Goal: Task Accomplishment & Management: Complete application form

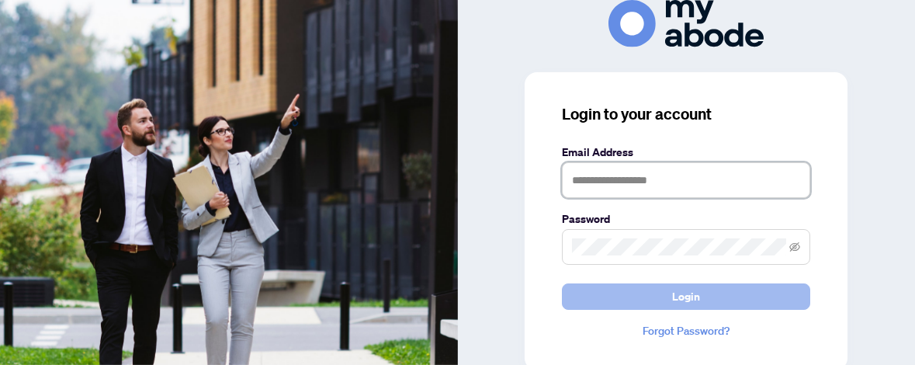
type input "**********"
click at [713, 289] on button "Login" at bounding box center [686, 296] width 248 height 26
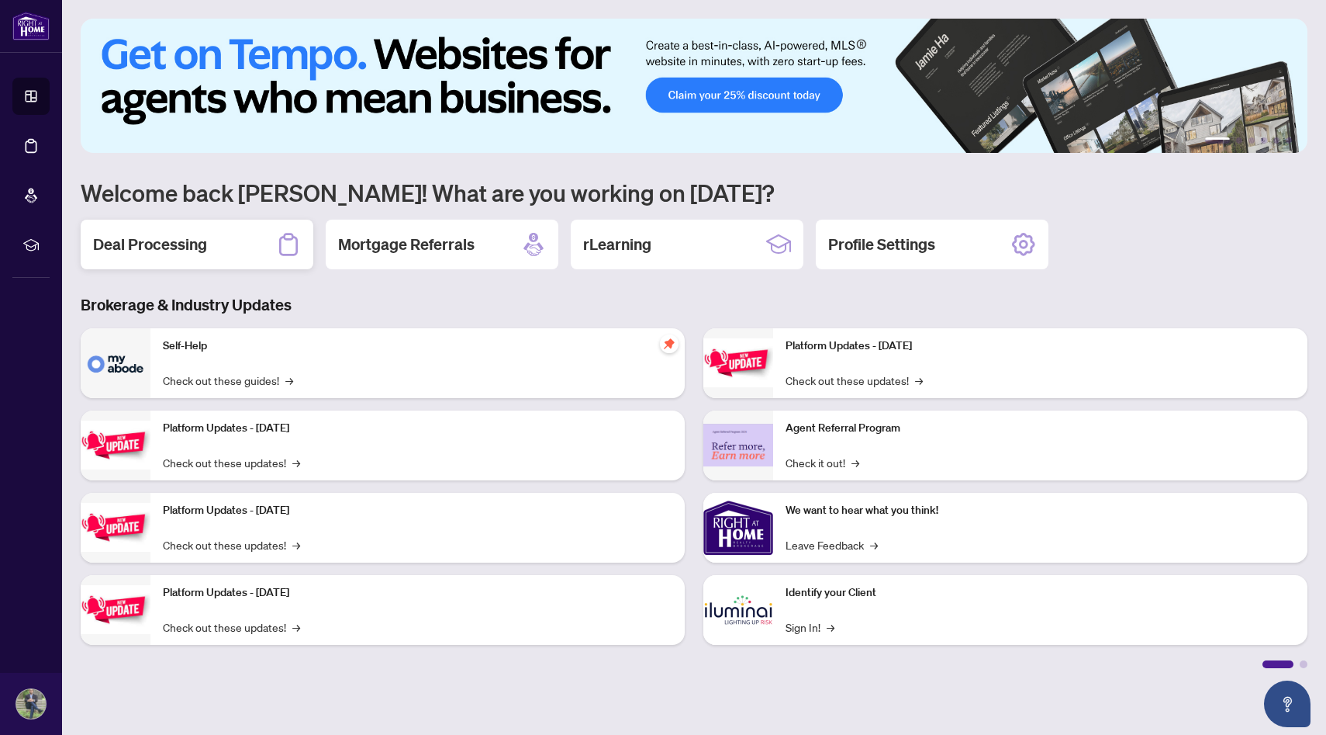
click at [216, 258] on div "Deal Processing" at bounding box center [197, 245] width 233 height 50
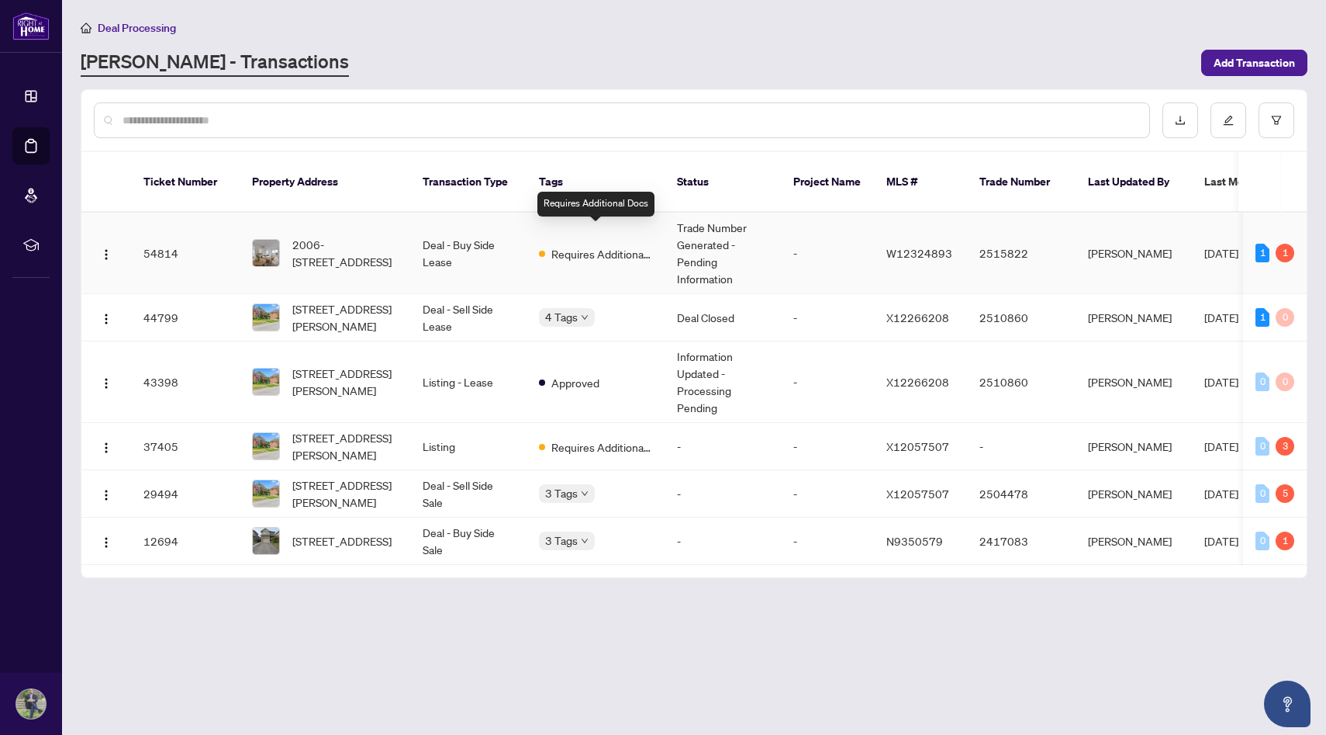
click at [608, 245] on span "Requires Additional Docs" at bounding box center [602, 253] width 101 height 17
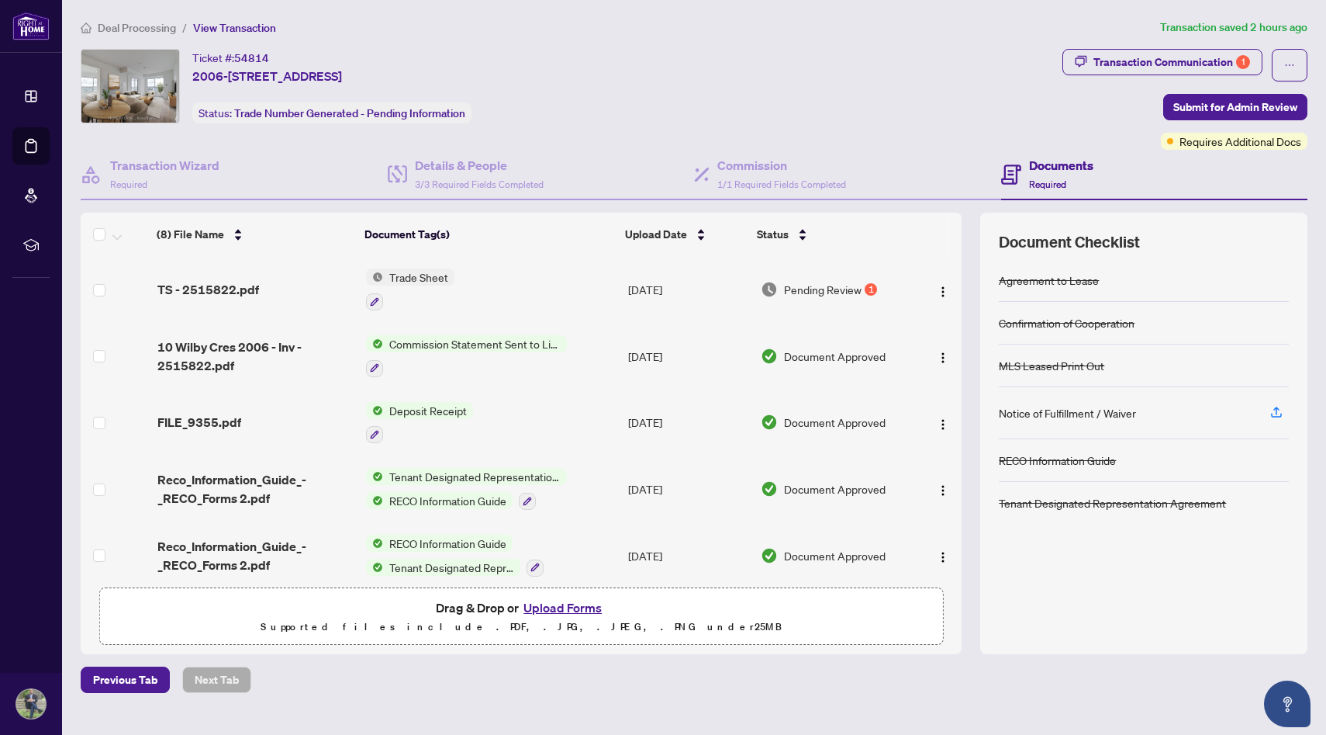
click at [411, 272] on span "Trade Sheet" at bounding box center [418, 276] width 71 height 17
click at [410, 354] on span "Trade Sheet" at bounding box center [376, 352] width 71 height 17
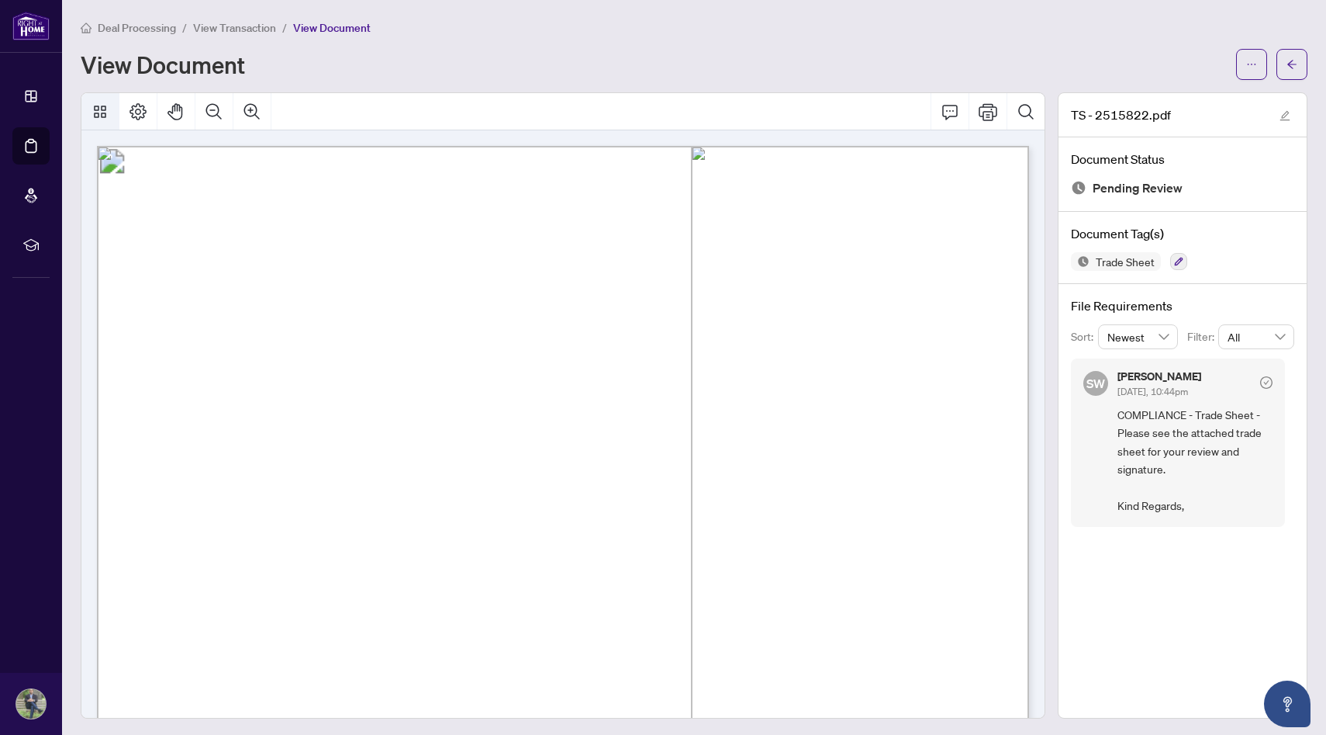
click at [92, 118] on icon "Thumbnails" at bounding box center [100, 111] width 19 height 19
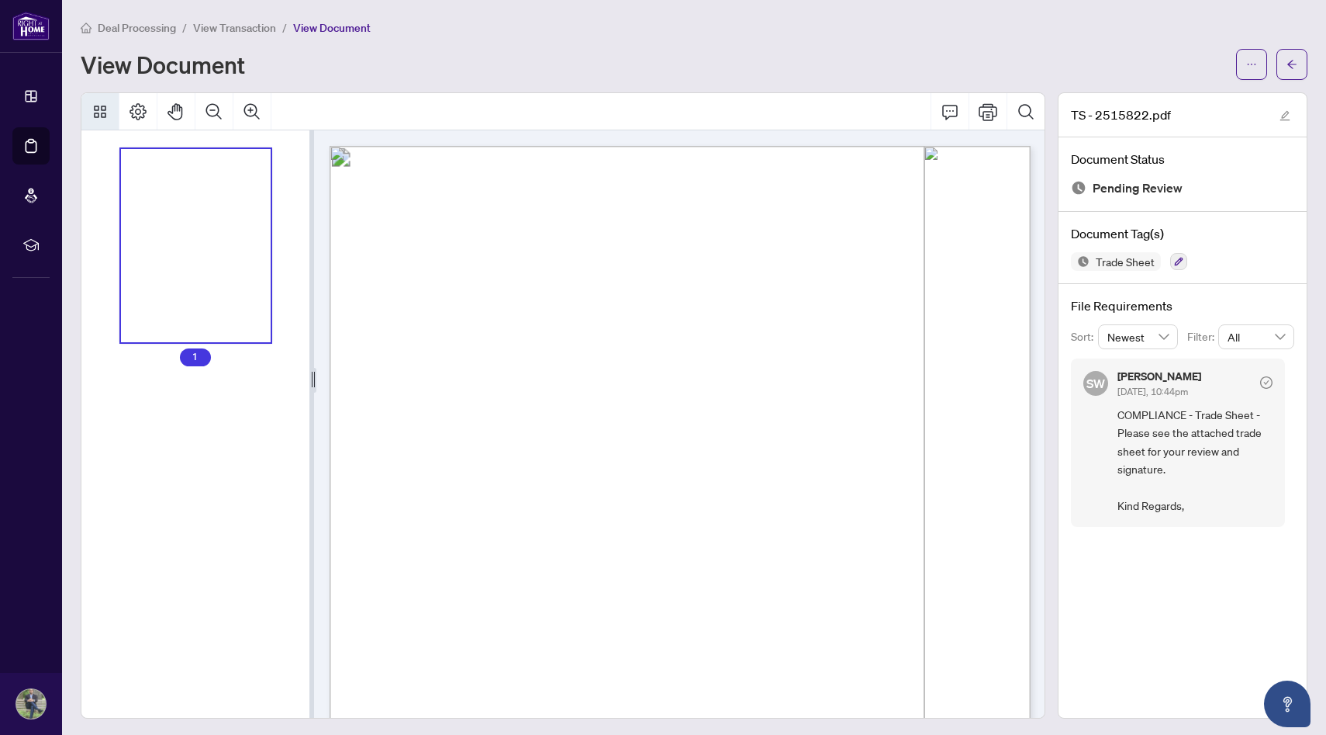
click at [219, 199] on div "Thumbnails" at bounding box center [196, 246] width 150 height 194
click at [284, 154] on ul "1" at bounding box center [195, 257] width 228 height 217
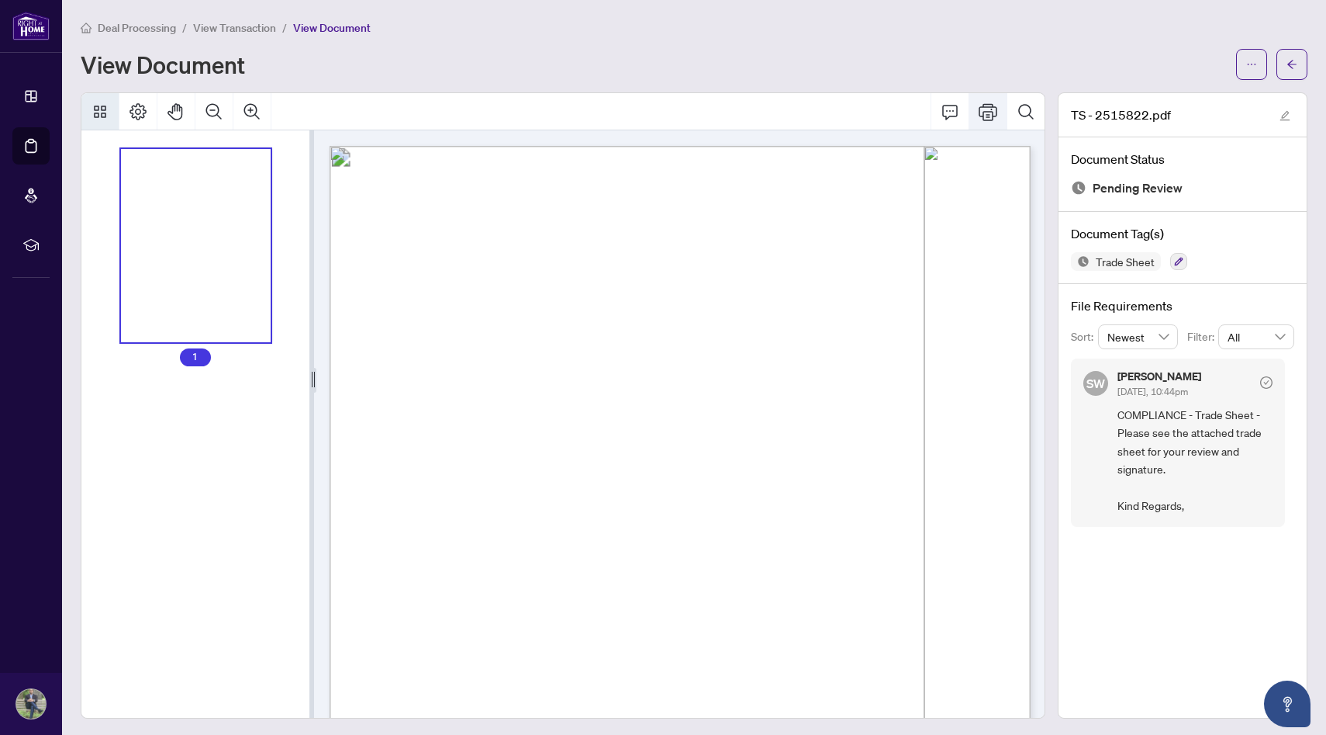
click at [914, 119] on button "Print" at bounding box center [988, 111] width 37 height 37
click at [914, 364] on icon "Open asap" at bounding box center [1287, 703] width 19 height 19
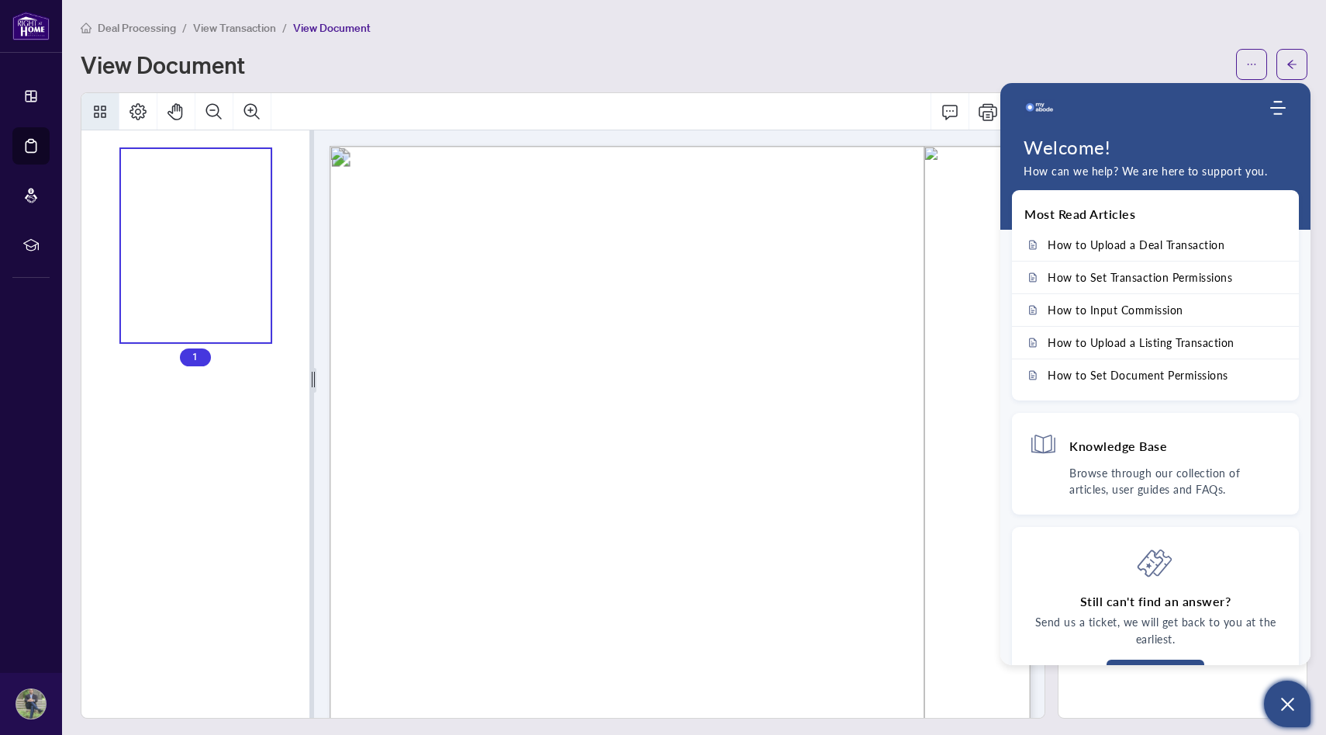
click at [814, 50] on div "View Document" at bounding box center [694, 64] width 1227 height 31
click at [914, 364] on button "Open asap" at bounding box center [1287, 703] width 47 height 47
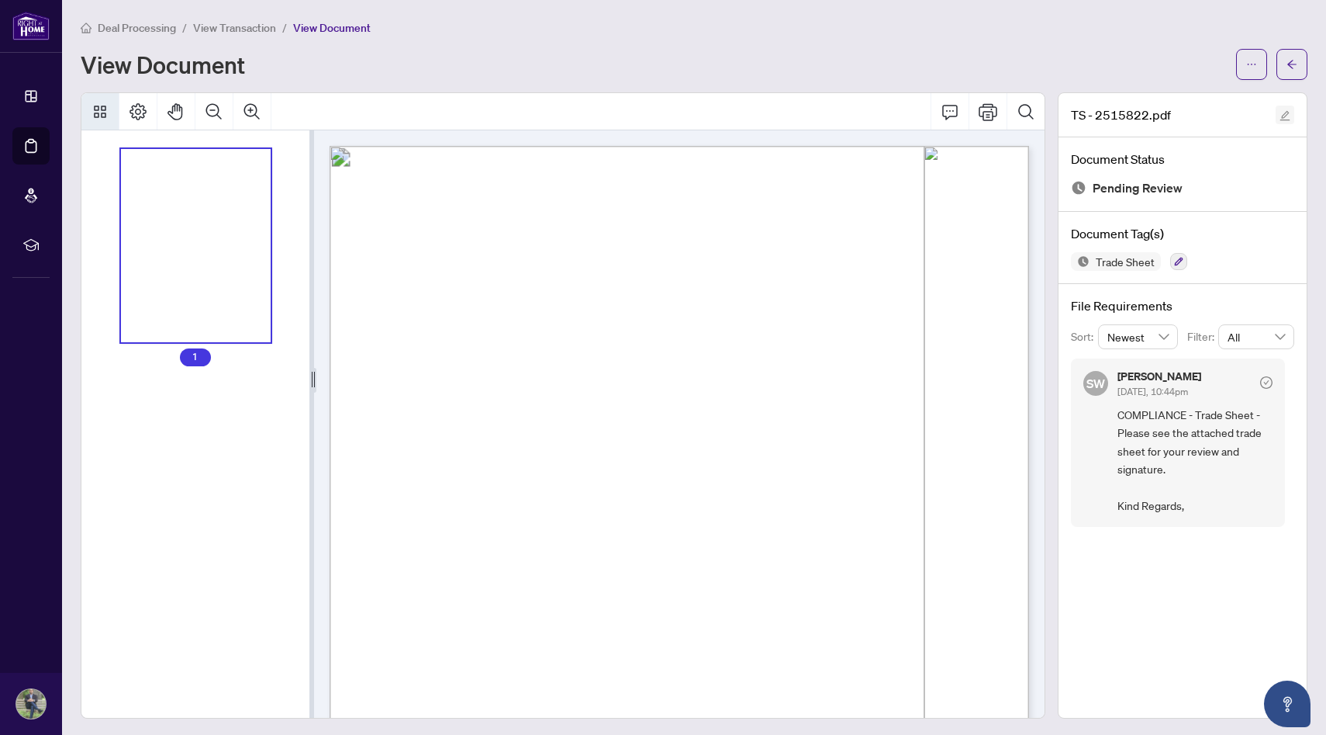
click at [914, 113] on icon "edit" at bounding box center [1286, 116] width 10 height 10
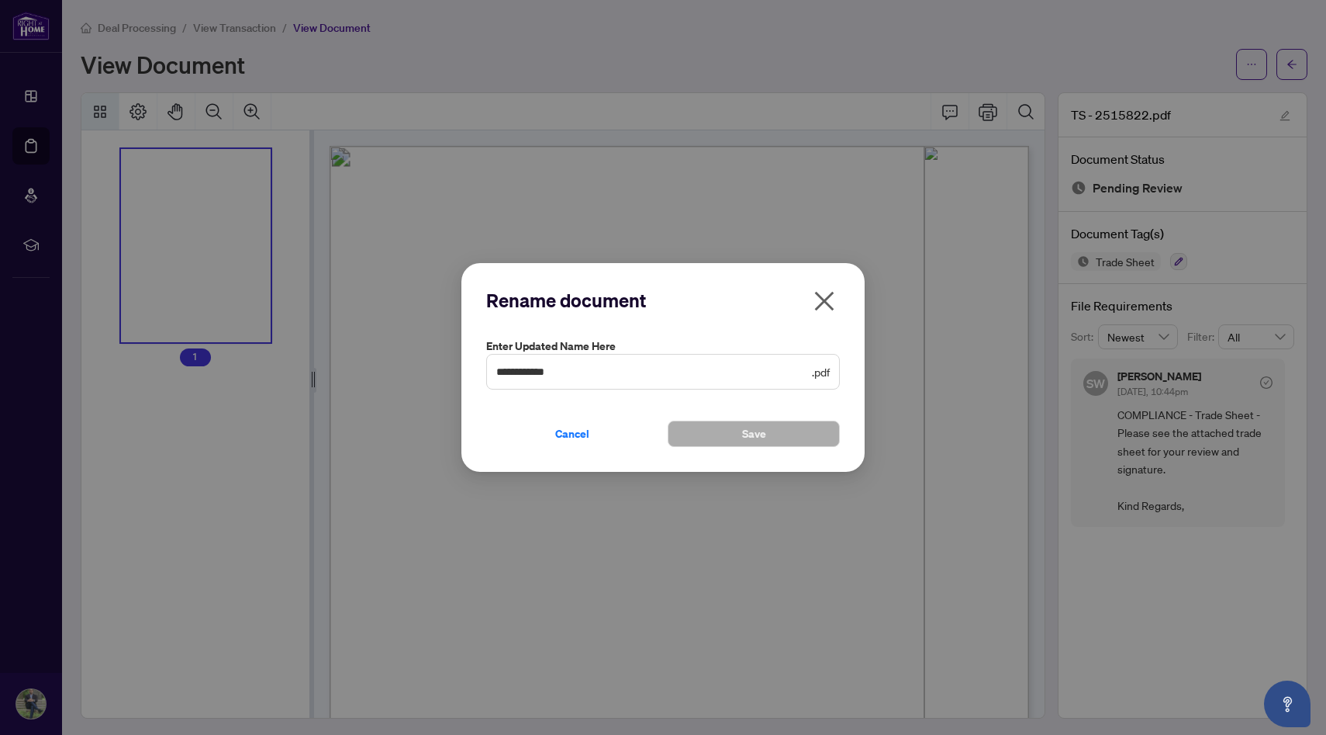
click at [834, 307] on icon "close" at bounding box center [824, 301] width 25 height 25
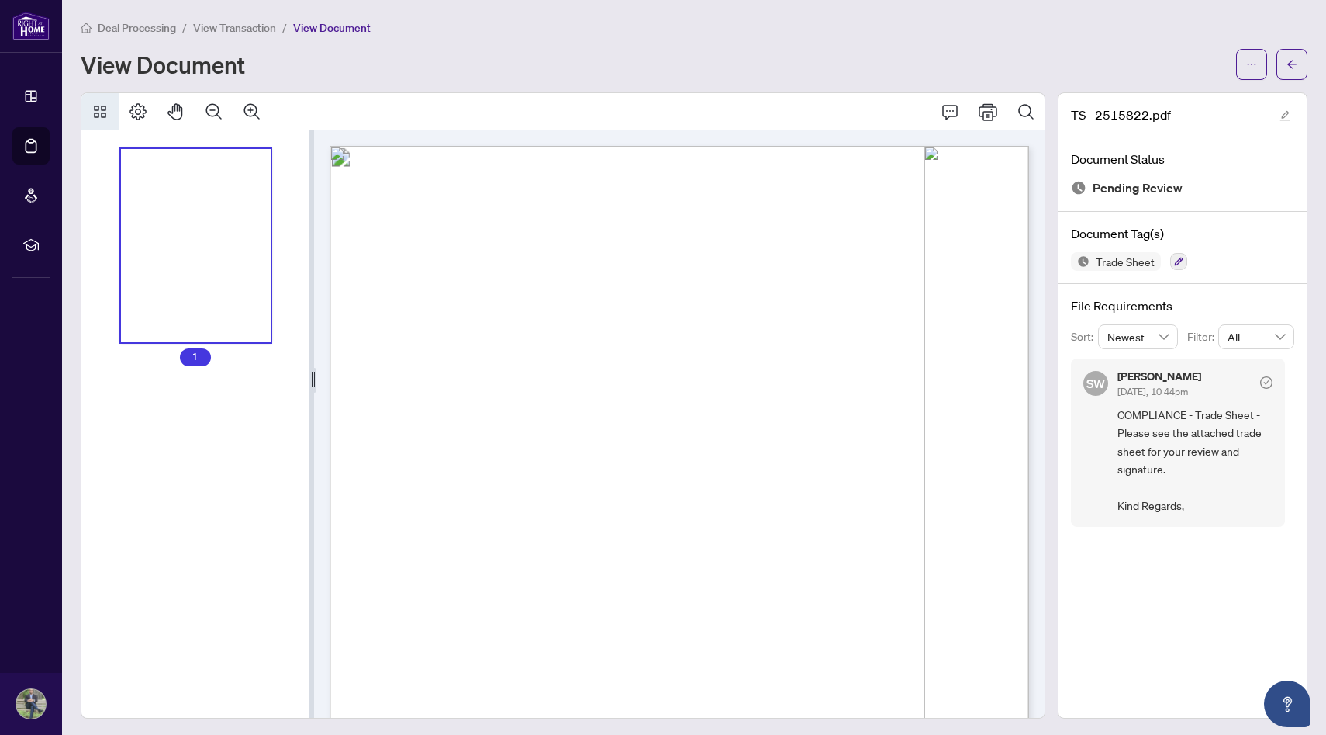
click at [186, 364] on div "1" at bounding box center [195, 423] width 228 height 587
click at [338, 28] on span "View Document" at bounding box center [332, 28] width 78 height 14
click at [213, 28] on span "View Transaction" at bounding box center [234, 28] width 83 height 14
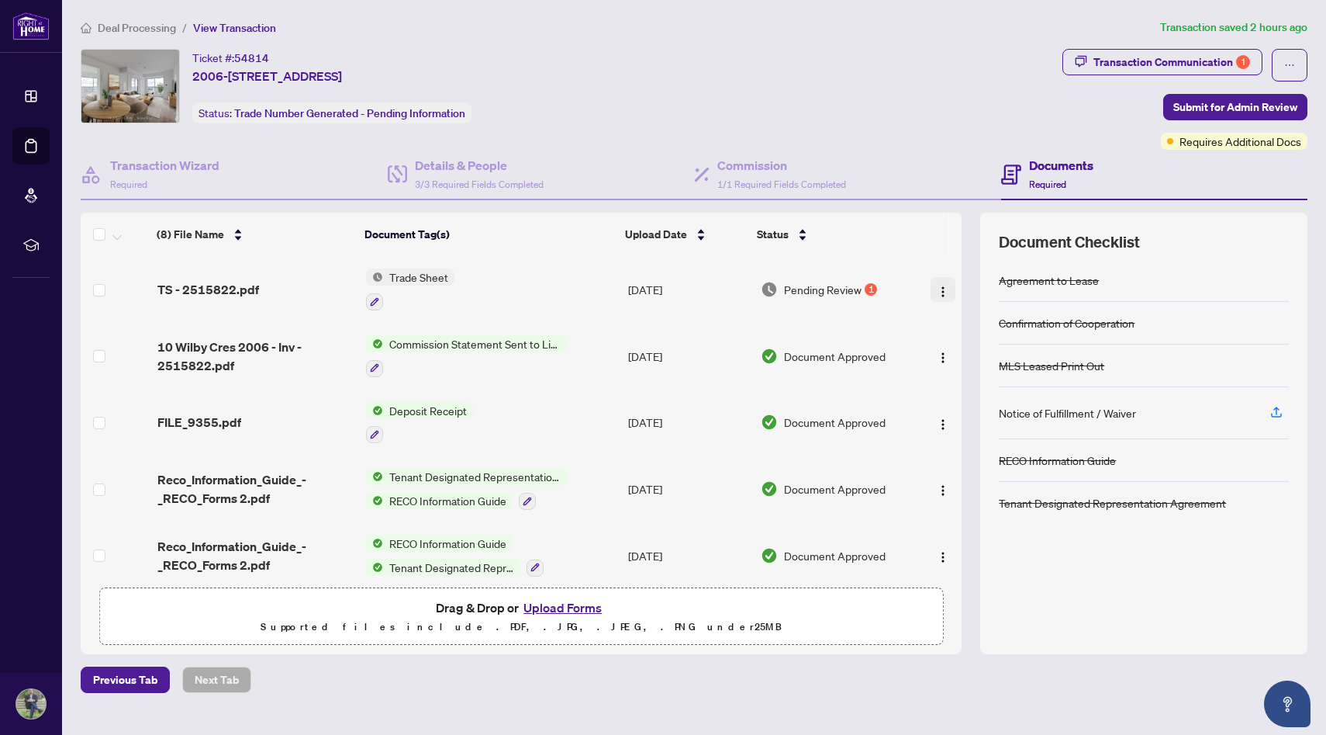
click at [914, 285] on img "button" at bounding box center [943, 291] width 12 height 12
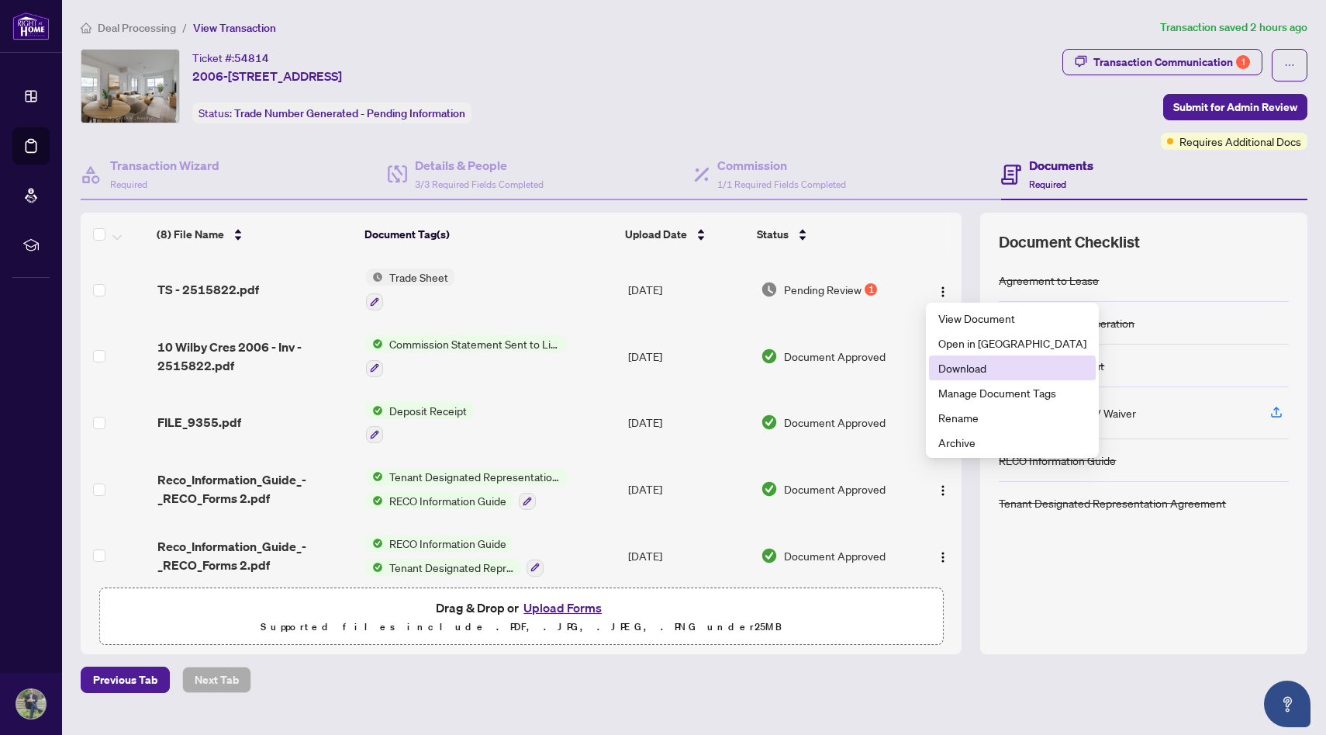
click at [914, 364] on span "Download" at bounding box center [1013, 367] width 148 height 17
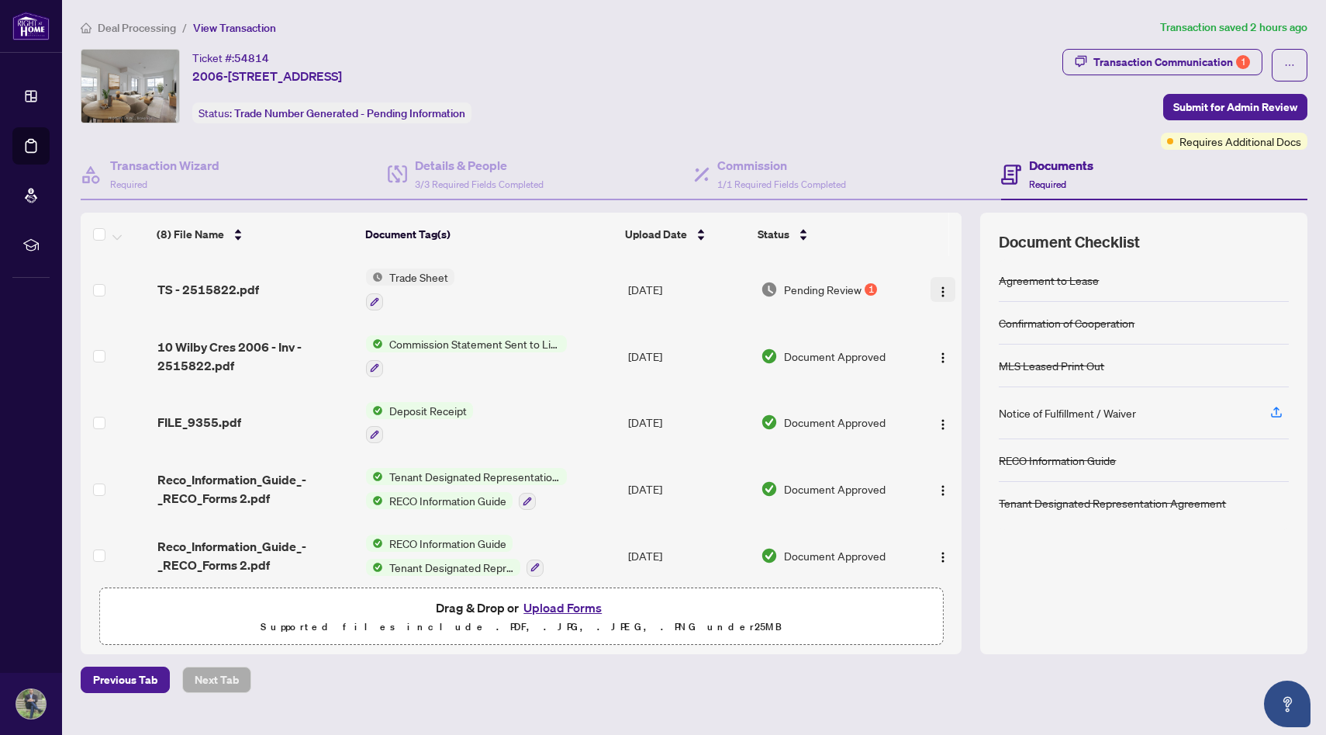
click at [914, 288] on img "button" at bounding box center [943, 291] width 12 height 12
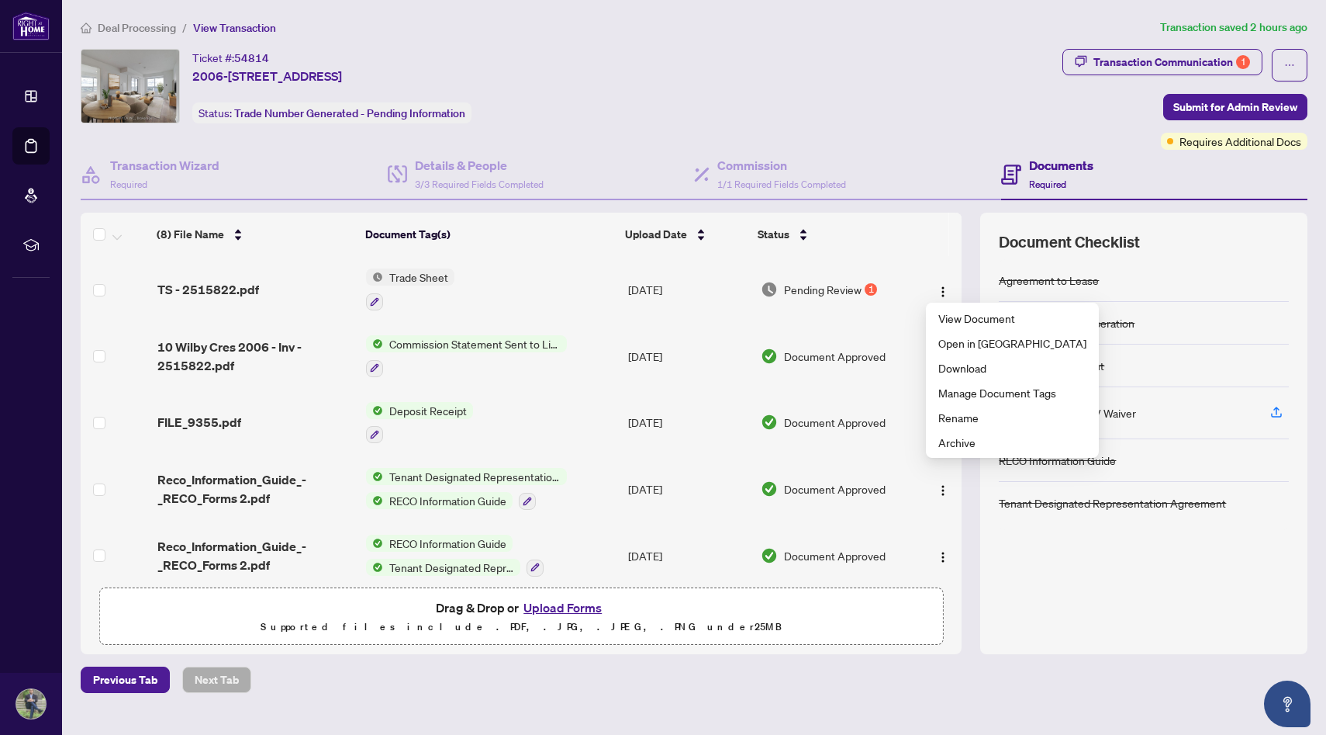
click at [590, 364] on button "Upload Forms" at bounding box center [563, 607] width 88 height 20
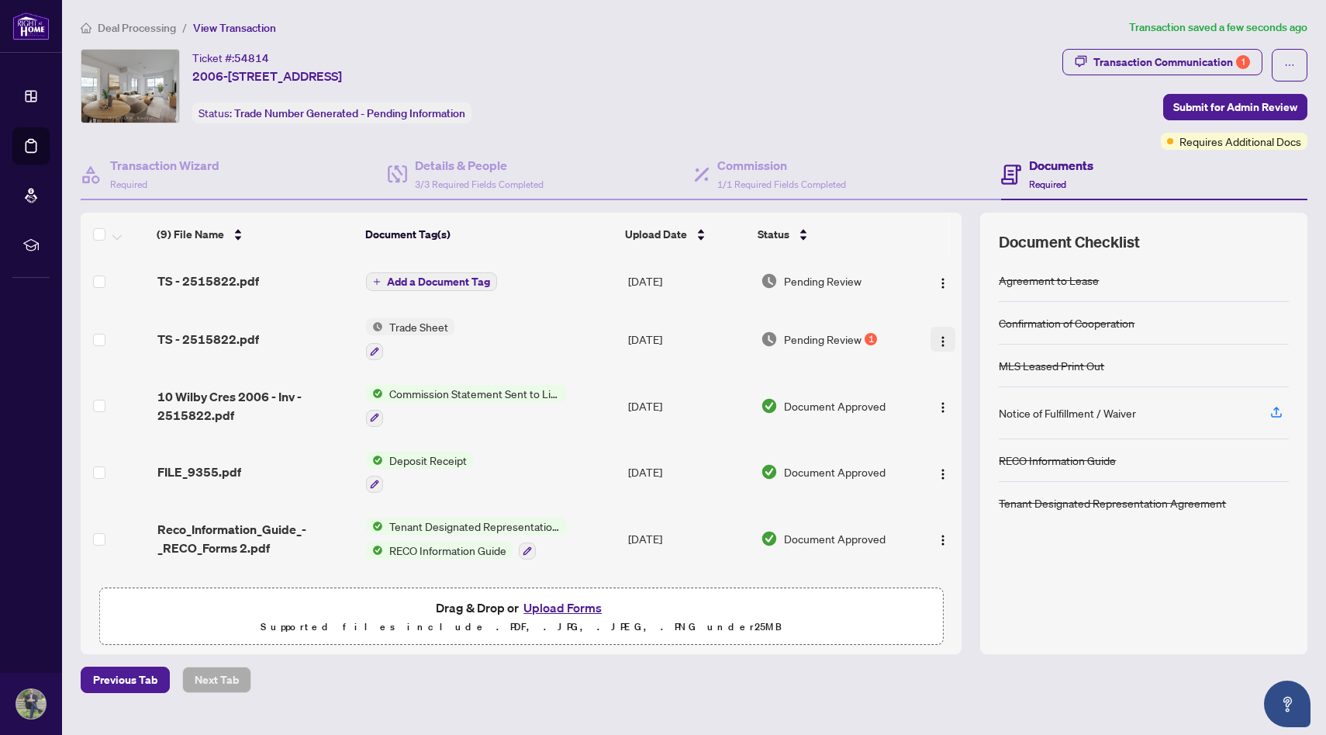
click at [914, 337] on img "button" at bounding box center [943, 341] width 12 height 12
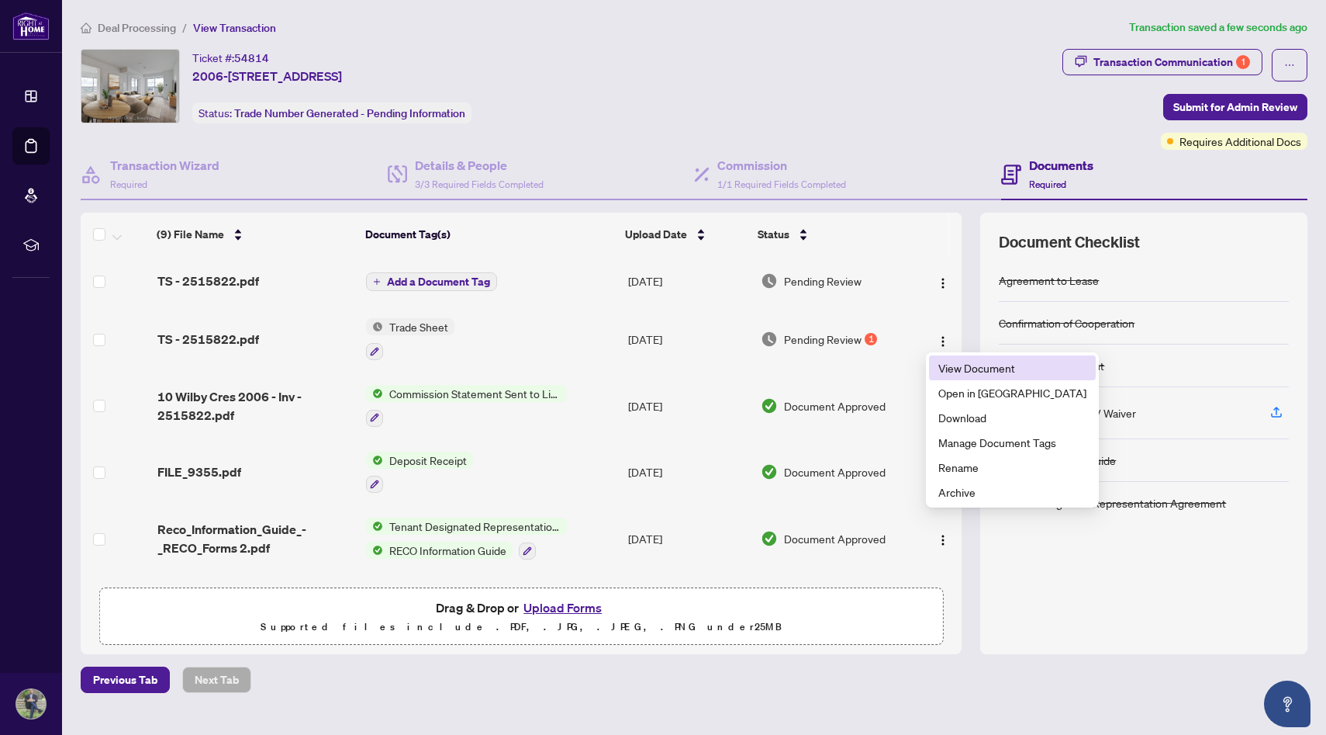
click at [914, 364] on span "View Document" at bounding box center [1013, 367] width 148 height 17
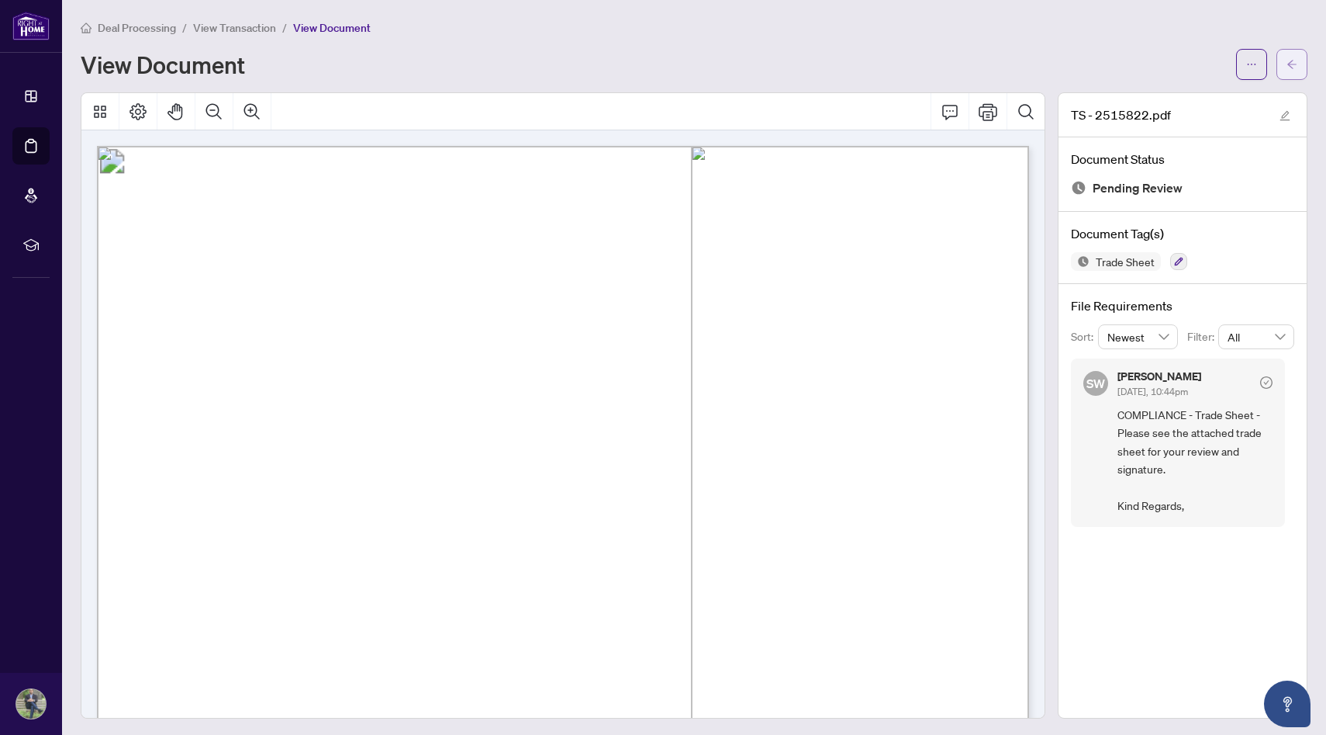
click at [914, 61] on icon "arrow-left" at bounding box center [1292, 64] width 11 height 11
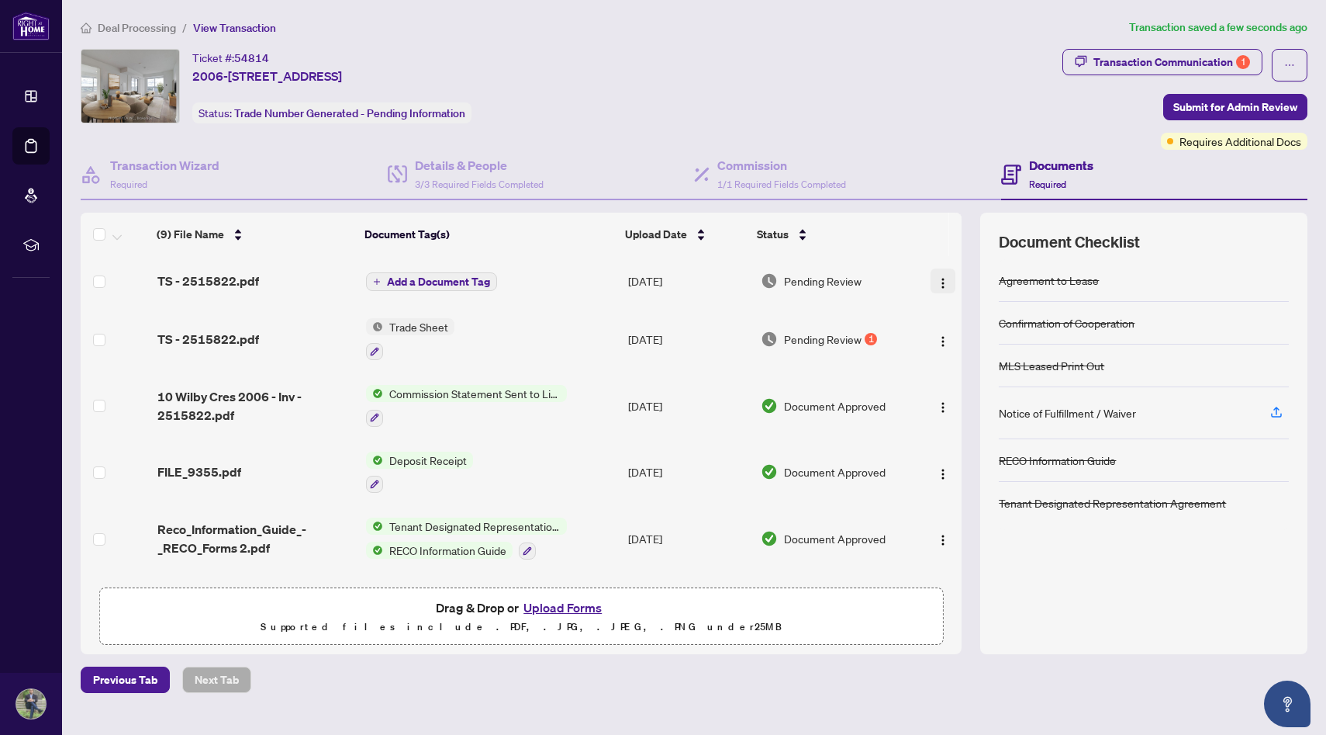
click at [914, 283] on img "button" at bounding box center [943, 283] width 12 height 12
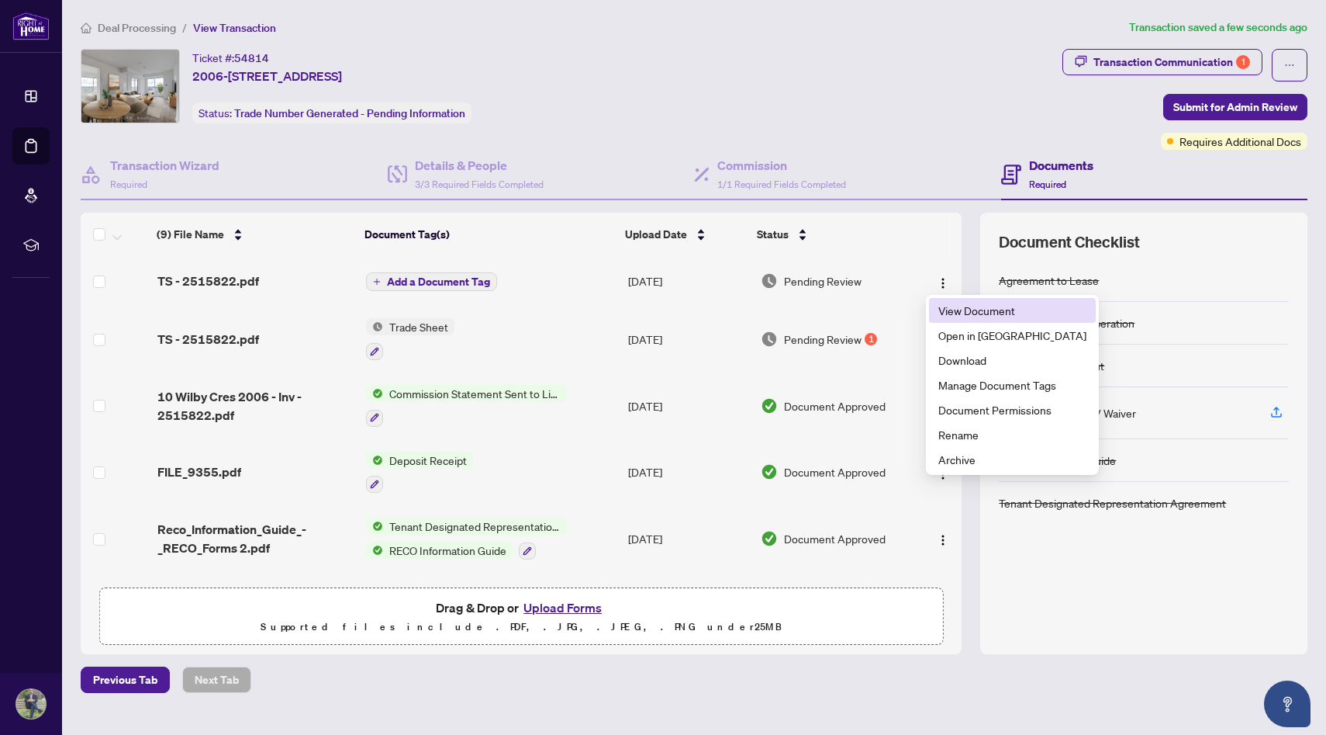
click at [914, 313] on span "View Document" at bounding box center [1013, 310] width 148 height 17
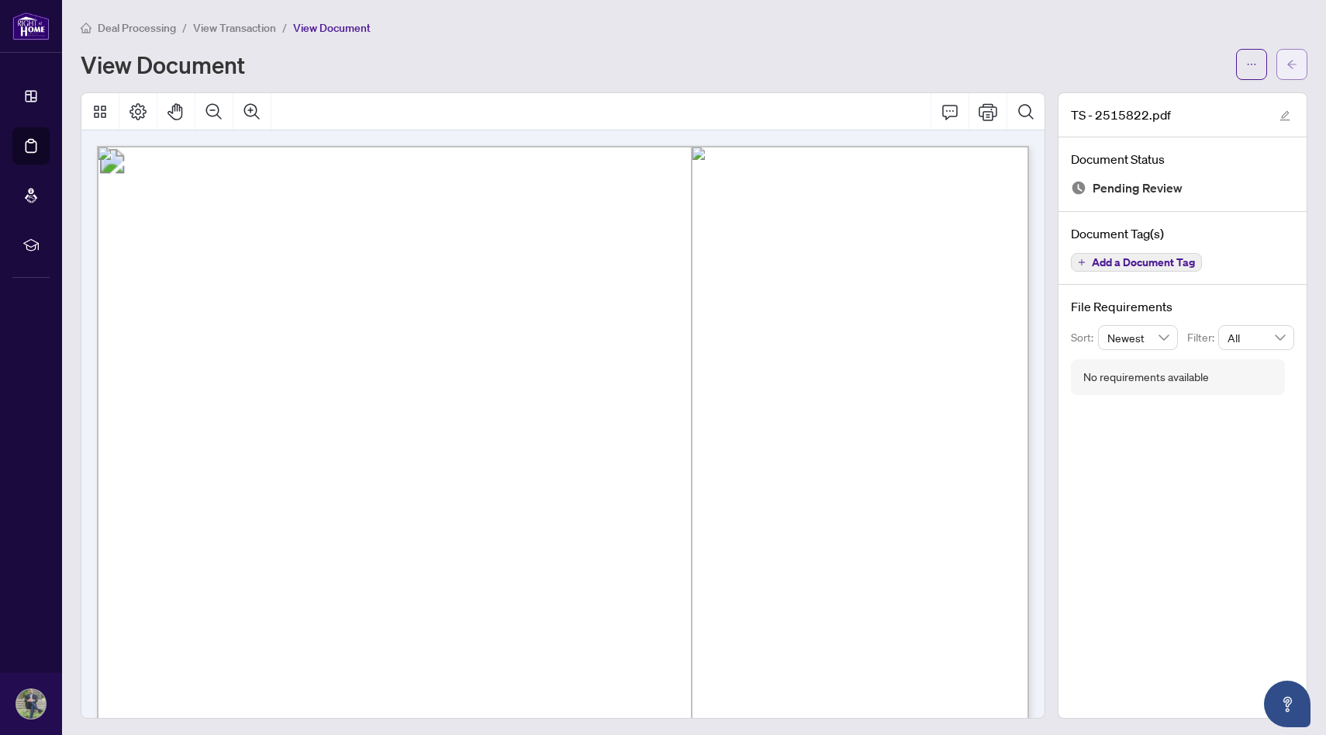
click at [914, 63] on button "button" at bounding box center [1292, 64] width 31 height 31
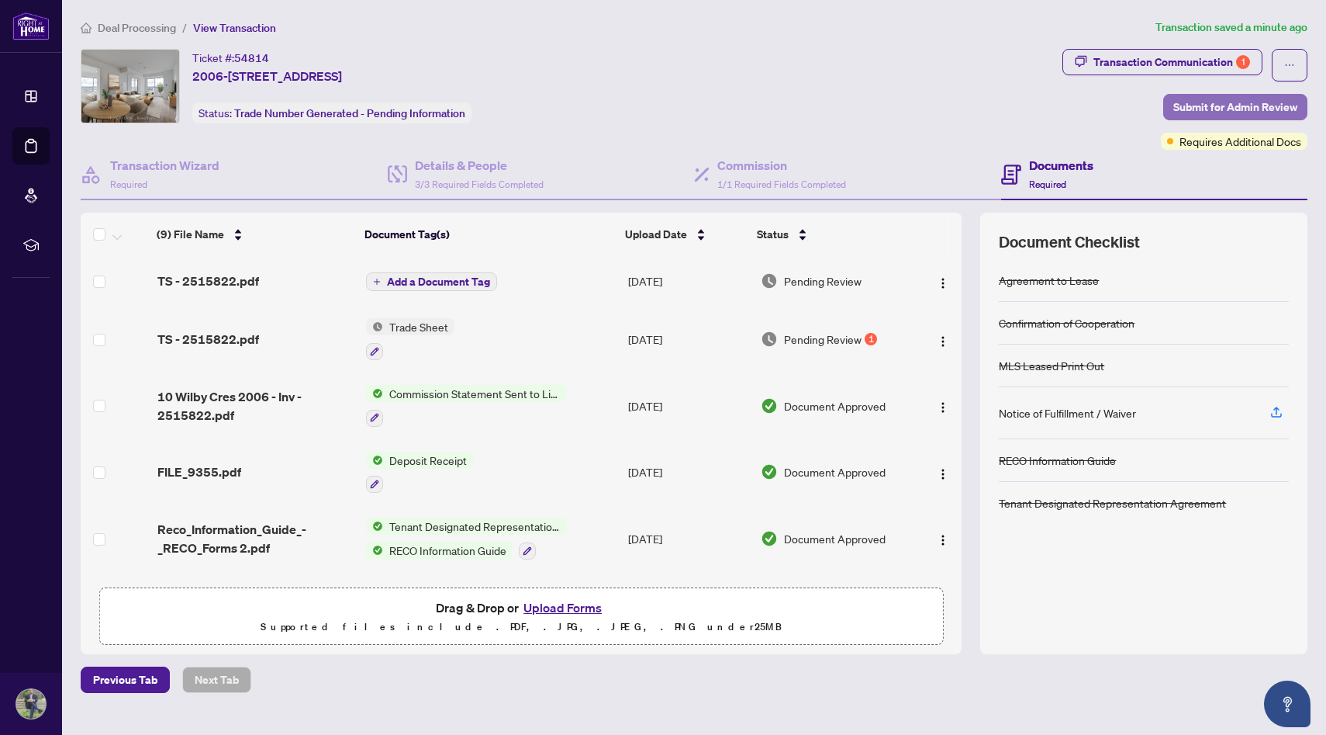
click at [914, 108] on span "Submit for Admin Review" at bounding box center [1236, 107] width 124 height 25
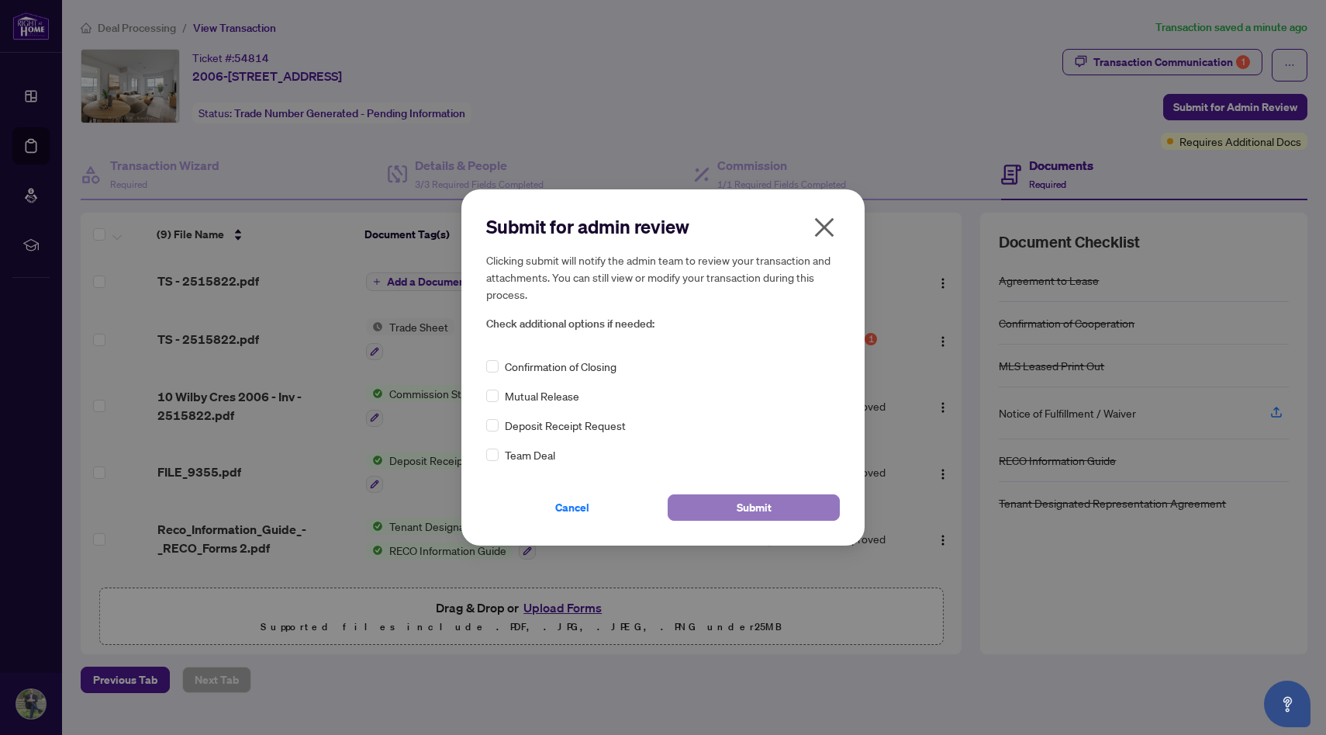
click at [775, 364] on button "Submit" at bounding box center [754, 507] width 172 height 26
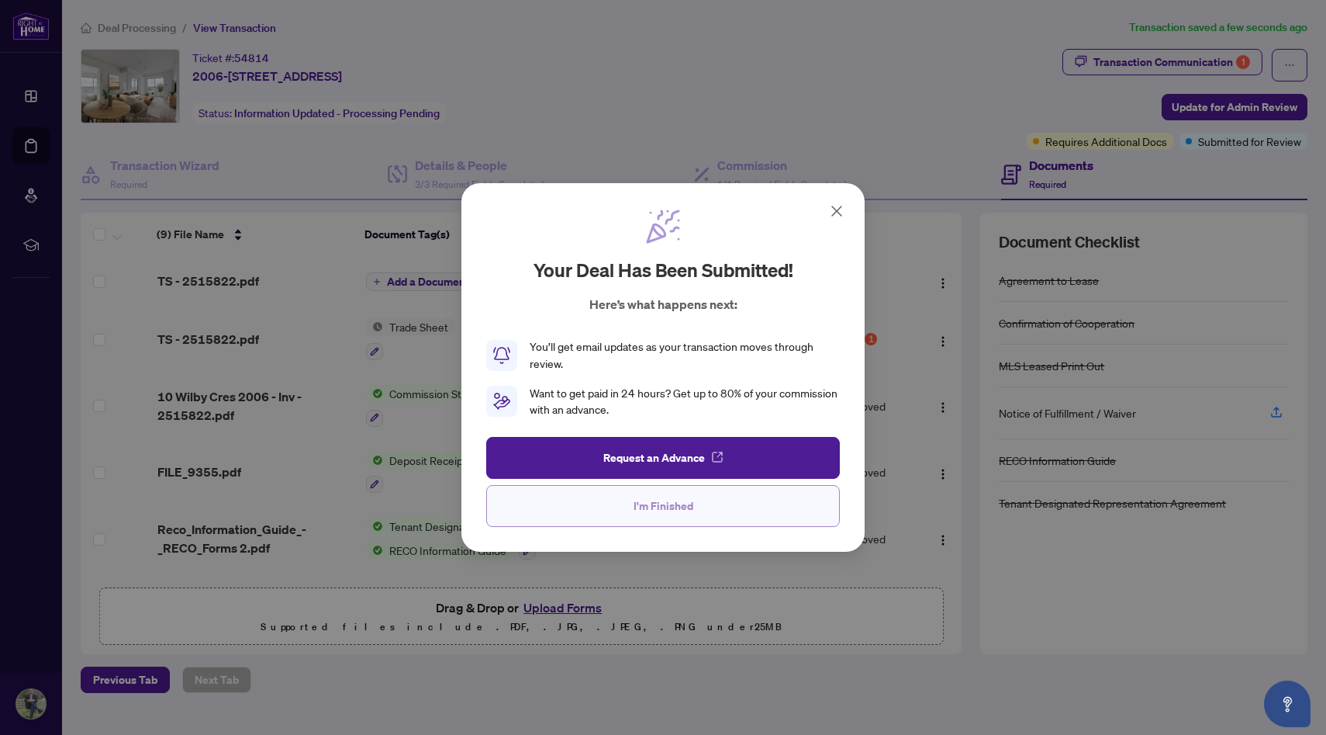
click at [708, 364] on button "I'm Finished" at bounding box center [663, 506] width 354 height 42
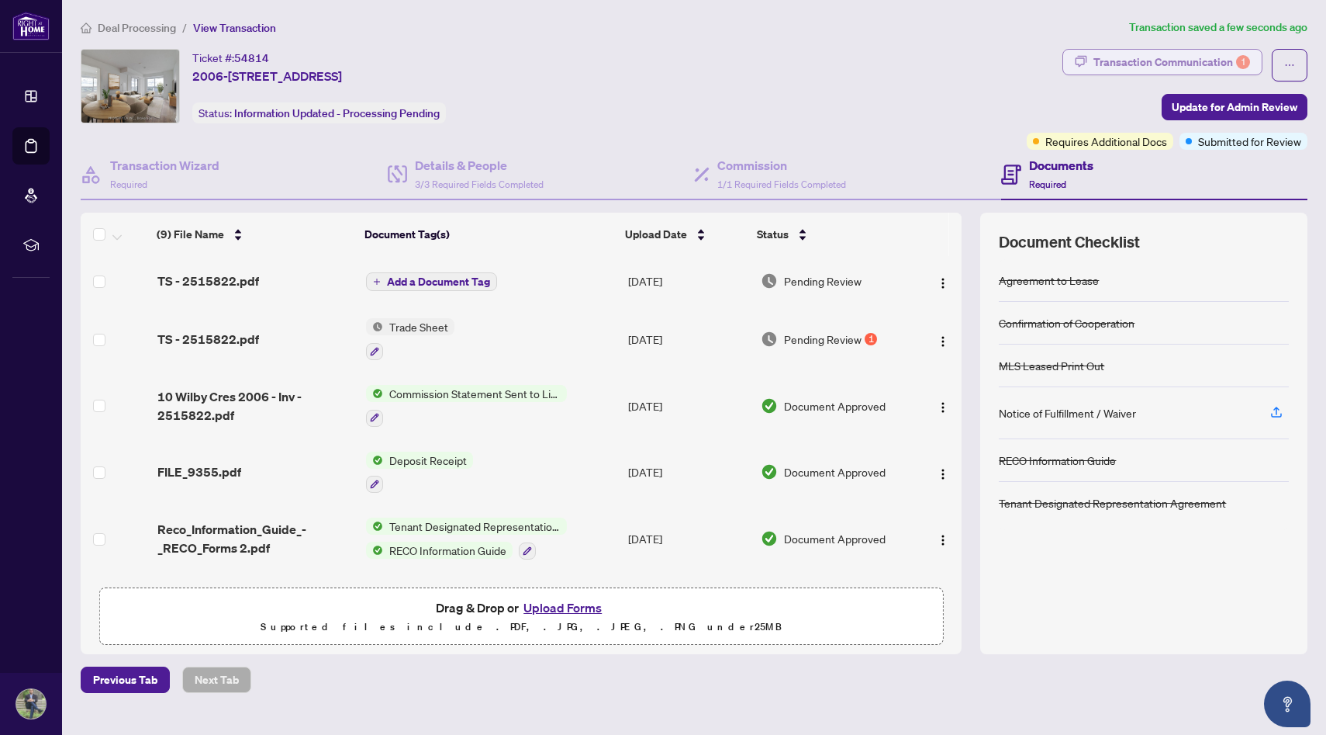
click at [914, 69] on div "Transaction Communication 1" at bounding box center [1172, 62] width 157 height 25
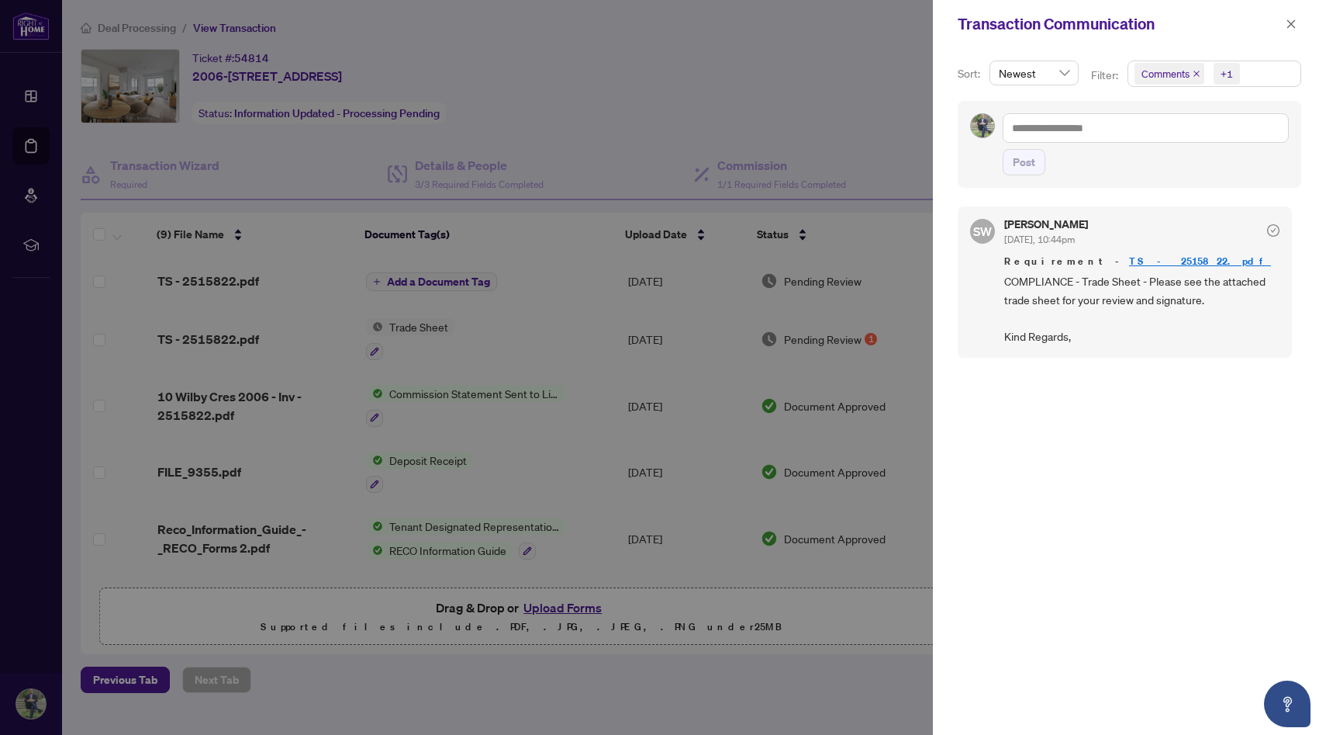
click at [869, 156] on div at bounding box center [663, 367] width 1326 height 735
click at [914, 27] on icon "close" at bounding box center [1291, 24] width 11 height 11
